Goal: Transaction & Acquisition: Subscribe to service/newsletter

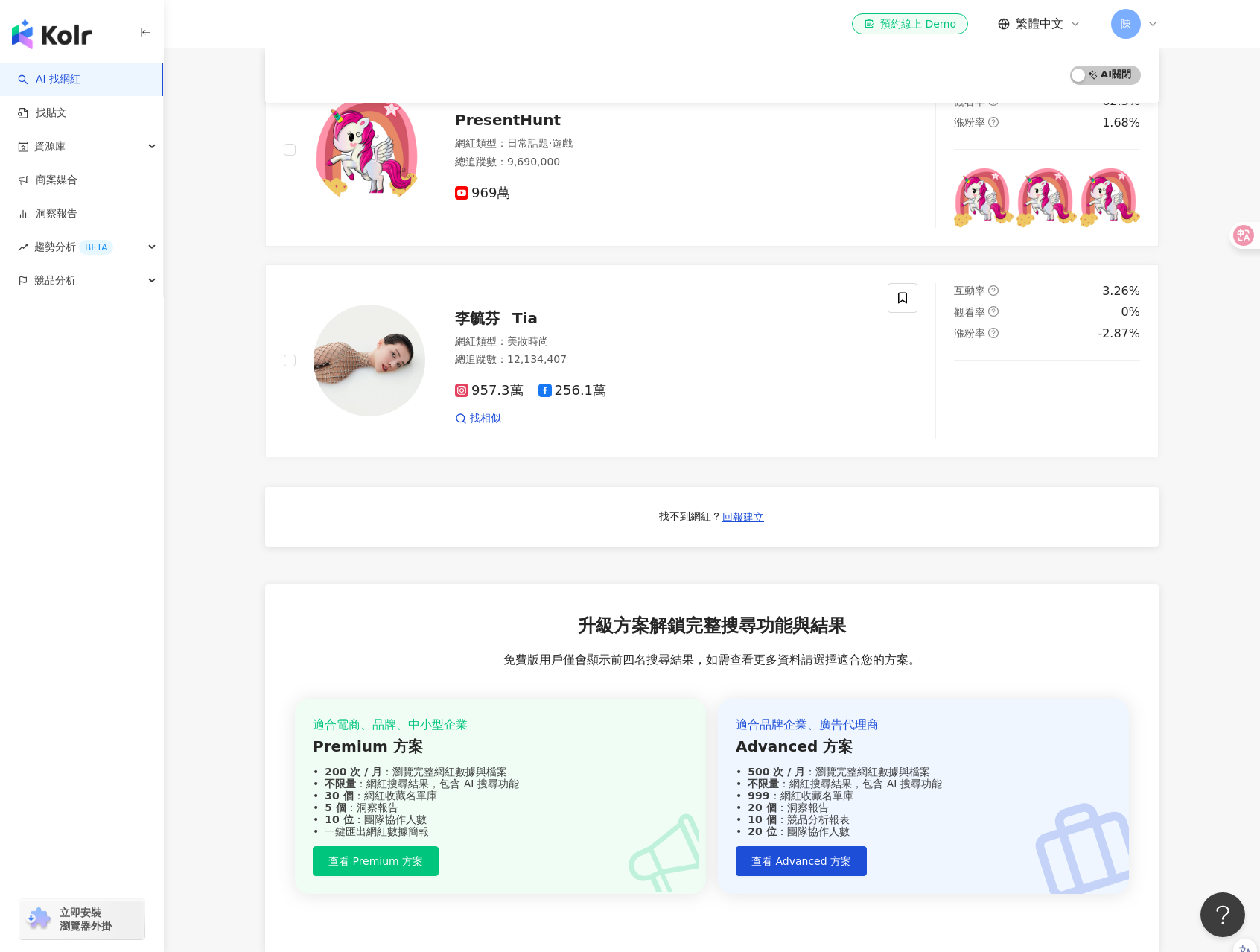
scroll to position [788, 0]
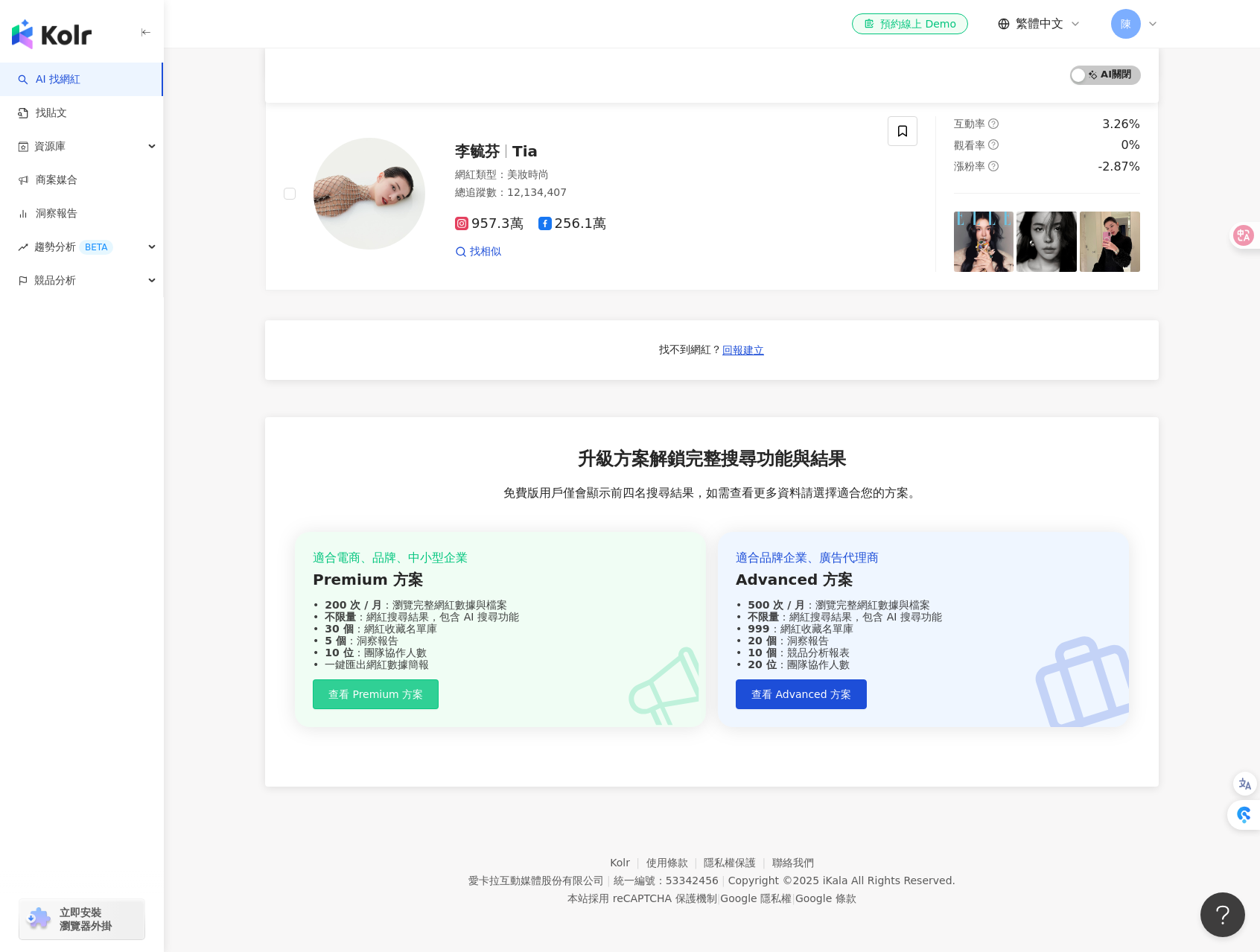
click at [400, 698] on span "查看 Premium 方案" at bounding box center [376, 694] width 95 height 12
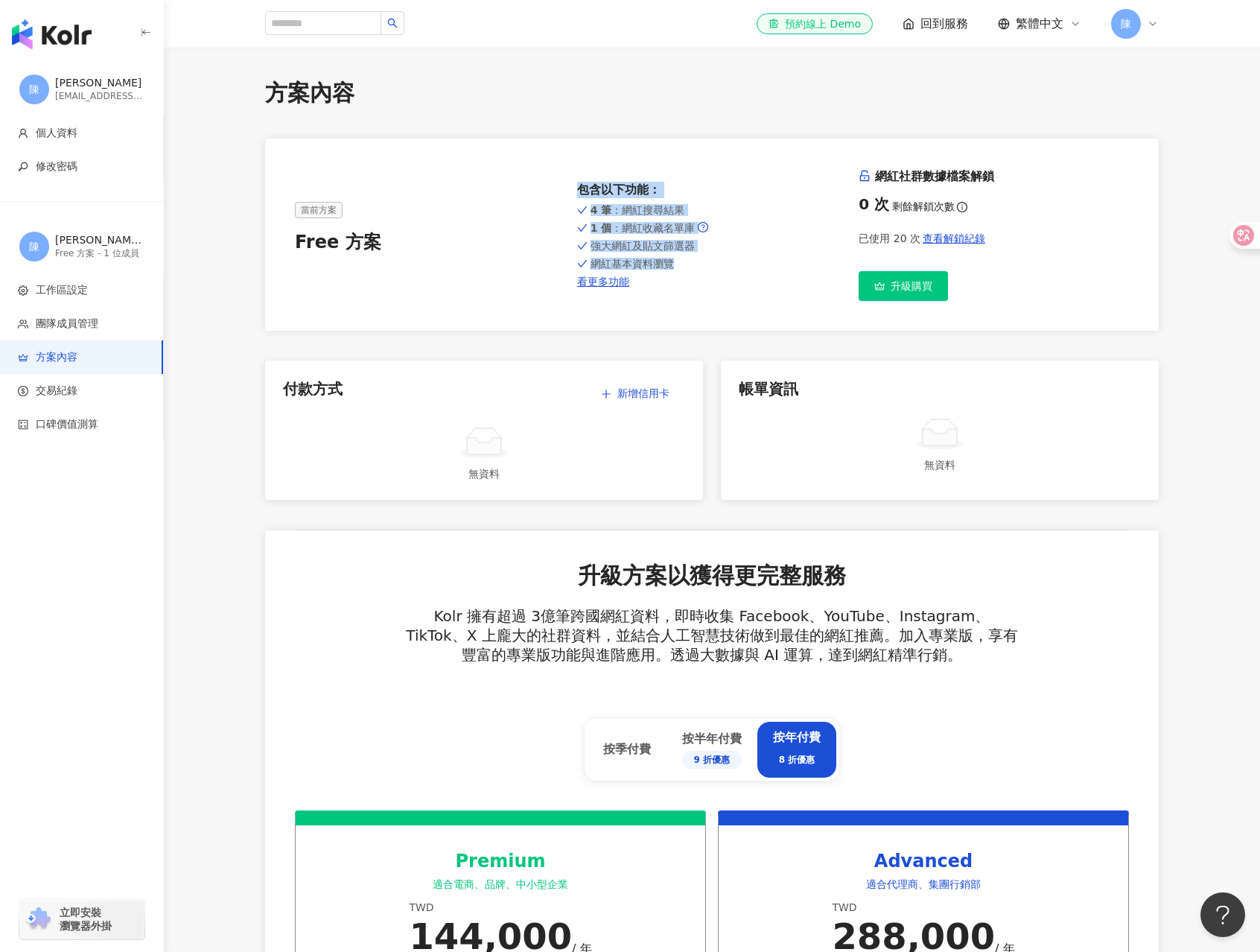
drag, startPoint x: 707, startPoint y: 261, endPoint x: 708, endPoint y: 156, distance: 105.0
click at [602, 177] on div "當前方案 Free 方案 包含以下功能 ： 4 筆 ：網紅搜尋結果 1 個 ：網紅收藏名單庫 強大網紅及貼文篩選器 網紅基本資料瀏覽 看更多功能 網紅社群數據…" at bounding box center [711, 234] width 834 height 133
click at [730, 154] on div "當前方案 Free 方案 包含以下功能 ： 4 筆 ：網紅搜尋結果 1 個 ：網紅收藏名單庫 強大網紅及貼文篩選器 網紅基本資料瀏覽 看更多功能 網紅社群數據…" at bounding box center [712, 235] width 894 height 192
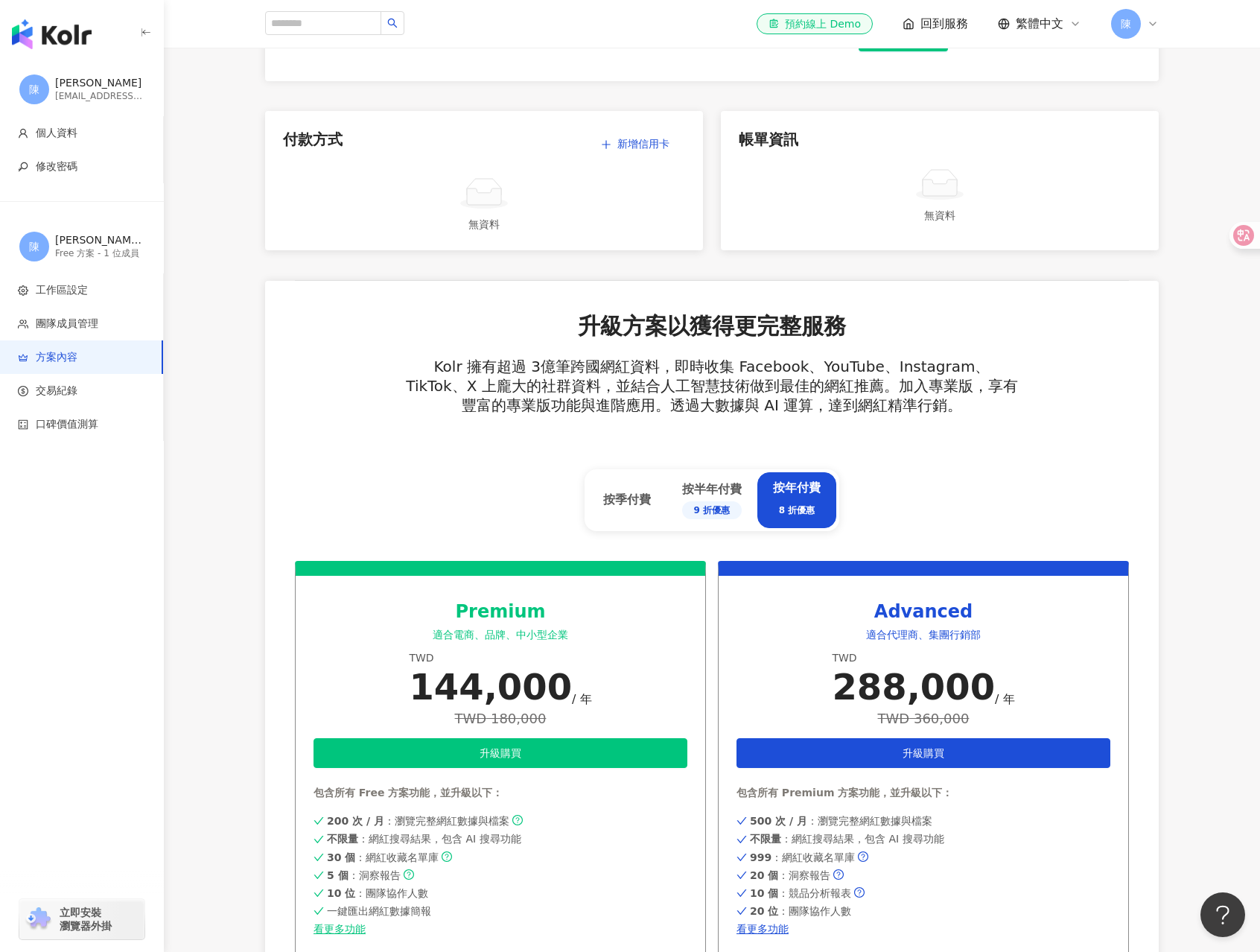
scroll to position [489, 0]
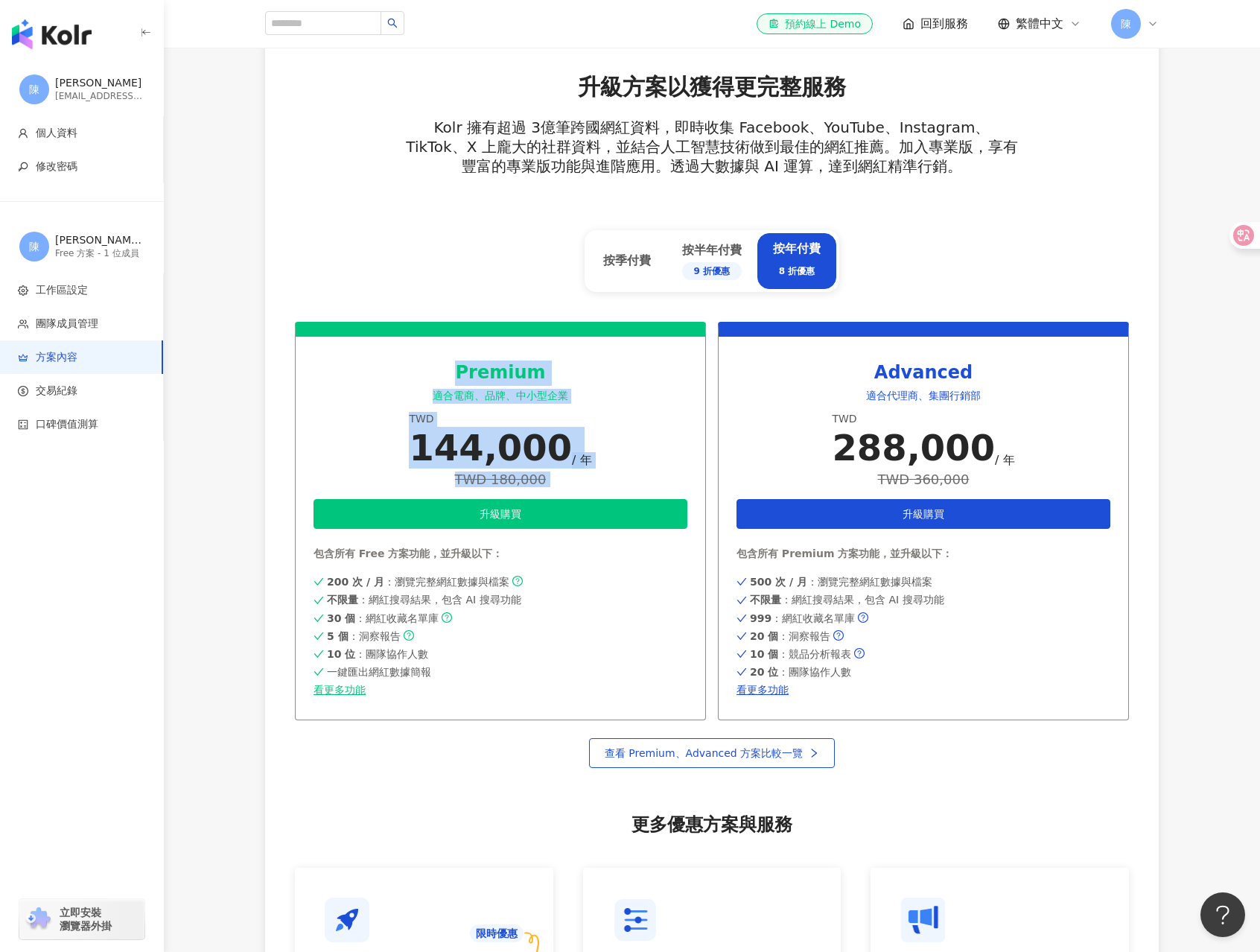
drag, startPoint x: 581, startPoint y: 482, endPoint x: 406, endPoint y: 351, distance: 218.6
click at [406, 351] on div "Premium 適合電商、品牌、中小型企業 TWD 144,000 / 年 TWD 180,000 升級購買 包含所有 Free 方案功能，並升級以下： 20…" at bounding box center [500, 521] width 411 height 398
click at [396, 342] on div at bounding box center [396, 342] width 0 height 0
drag, startPoint x: 389, startPoint y: 361, endPoint x: 589, endPoint y: 450, distance: 218.9
click at [588, 450] on div "Premium 適合電商、品牌、中小型企業 TWD 144,000 / 年 TWD 180,000 升級購買 包含所有 Free 方案功能，並升級以下： 20…" at bounding box center [500, 521] width 411 height 398
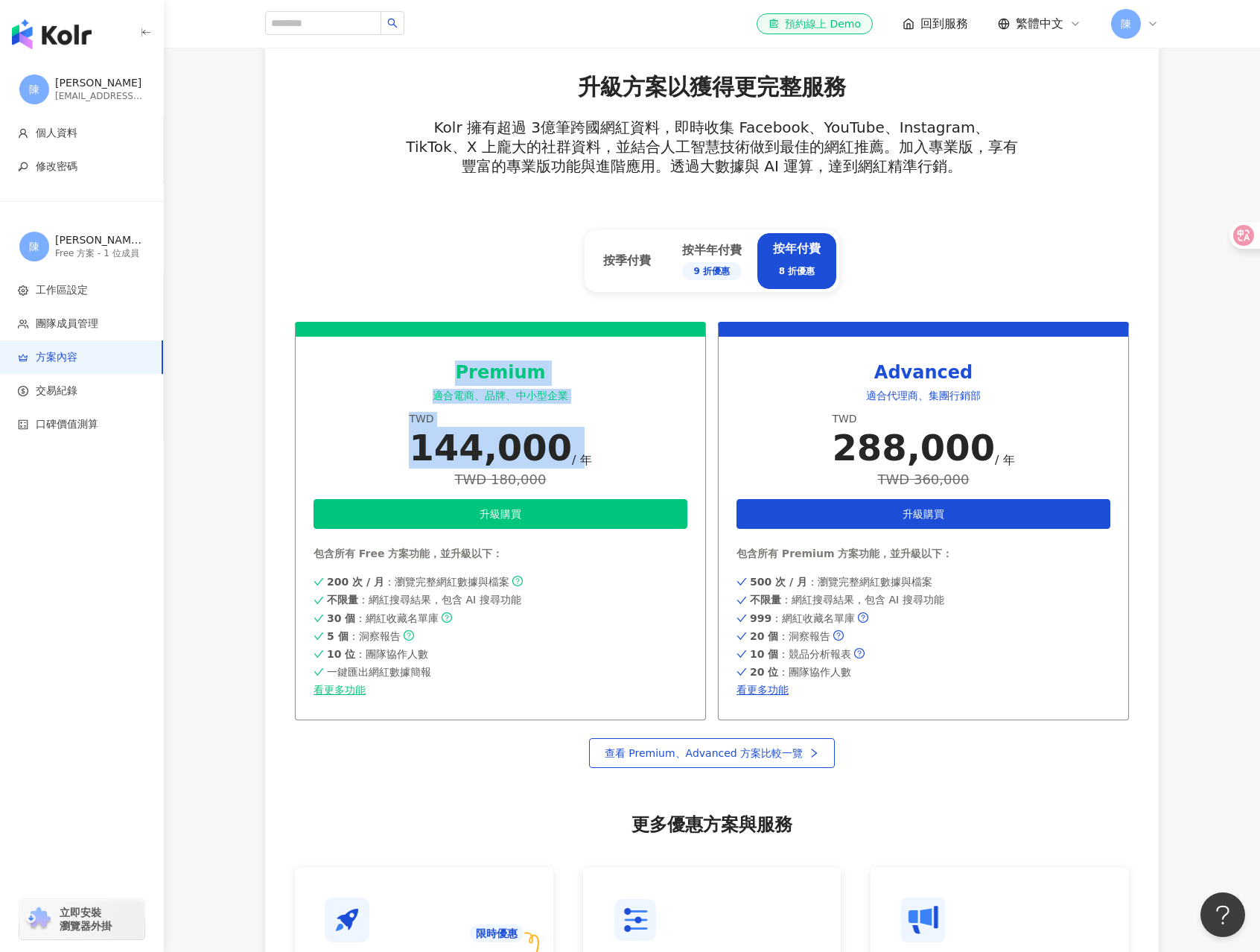
click at [619, 441] on div "Premium 適合電商、品牌、中小型企業 TWD 144,000 / 年 TWD 180,000 升級購買 包含所有 Free 方案功能，並升級以下： 20…" at bounding box center [500, 521] width 411 height 398
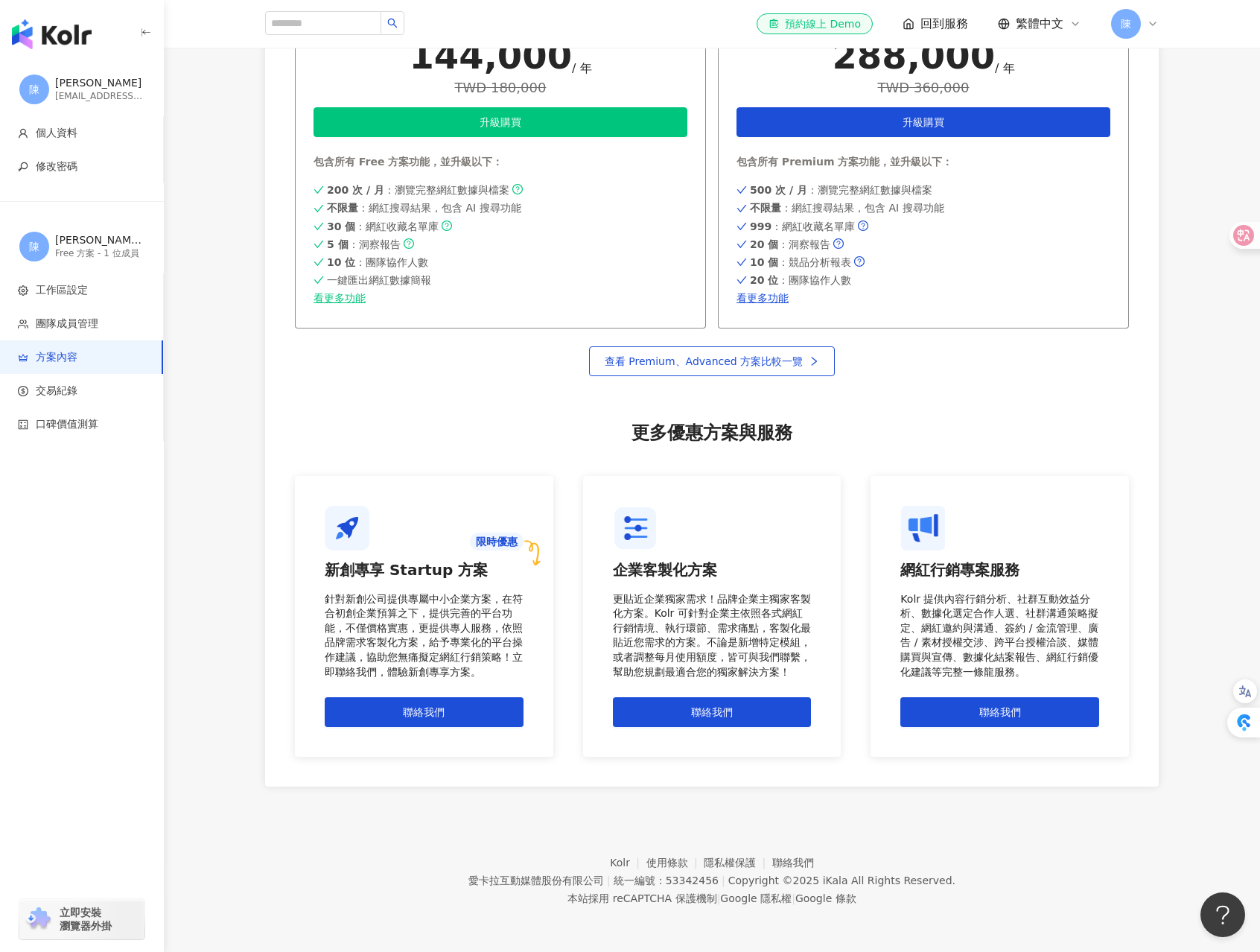
scroll to position [0, 0]
